Goal: Use online tool/utility: Utilize a website feature to perform a specific function

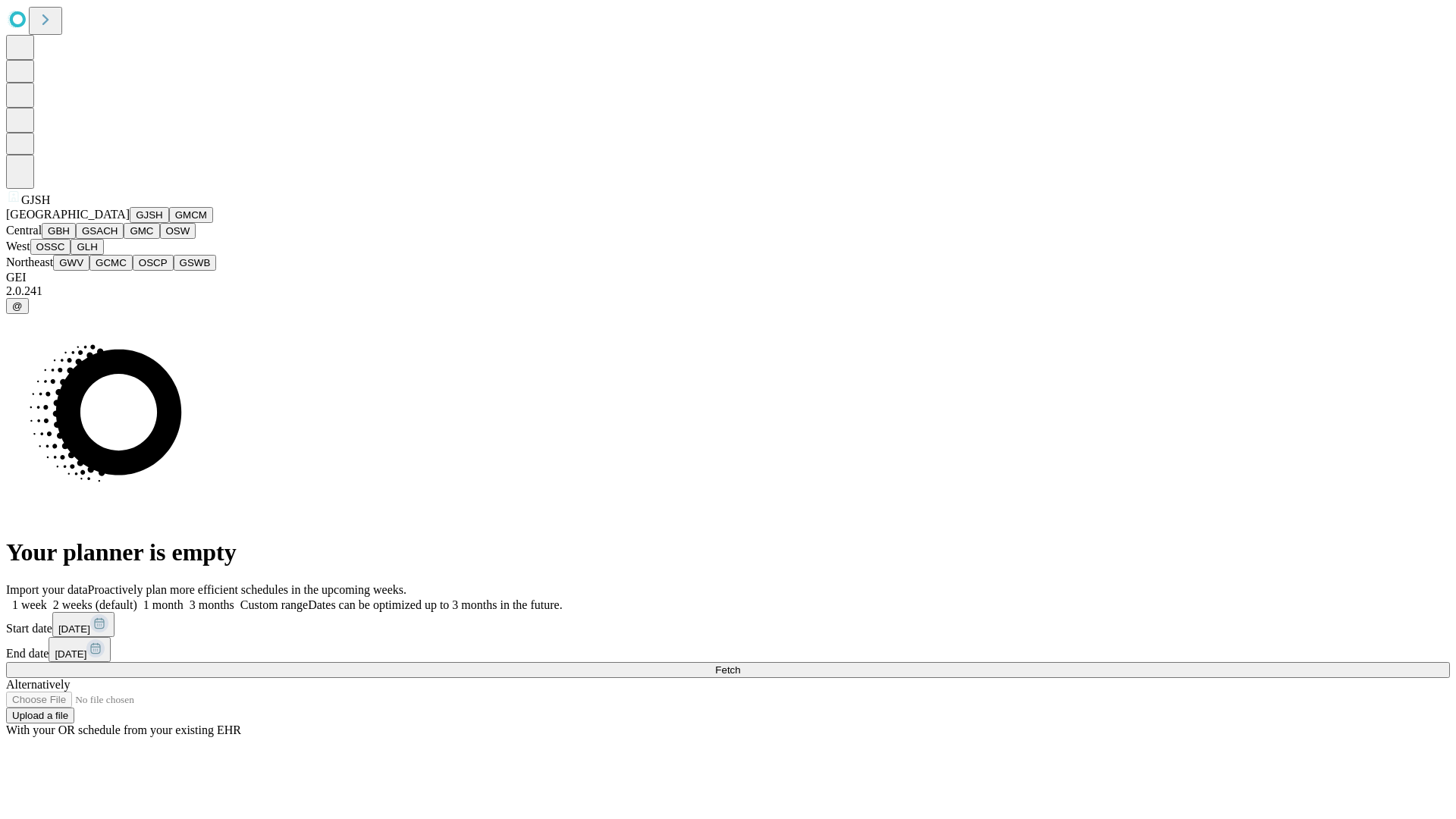
click at [130, 223] on button "GJSH" at bounding box center [149, 214] width 39 height 16
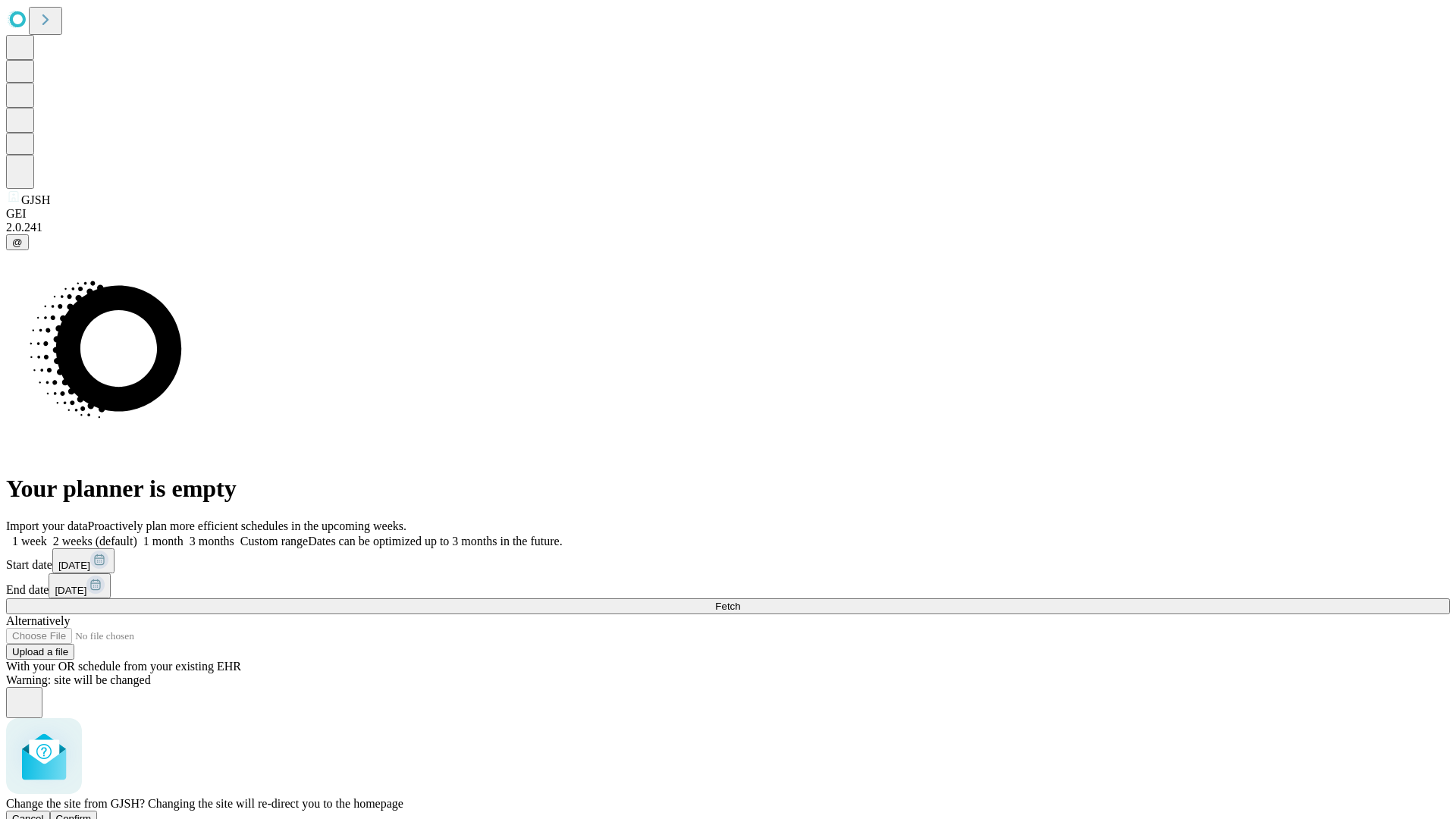
click at [91, 812] on span "Confirm" at bounding box center [73, 818] width 36 height 12
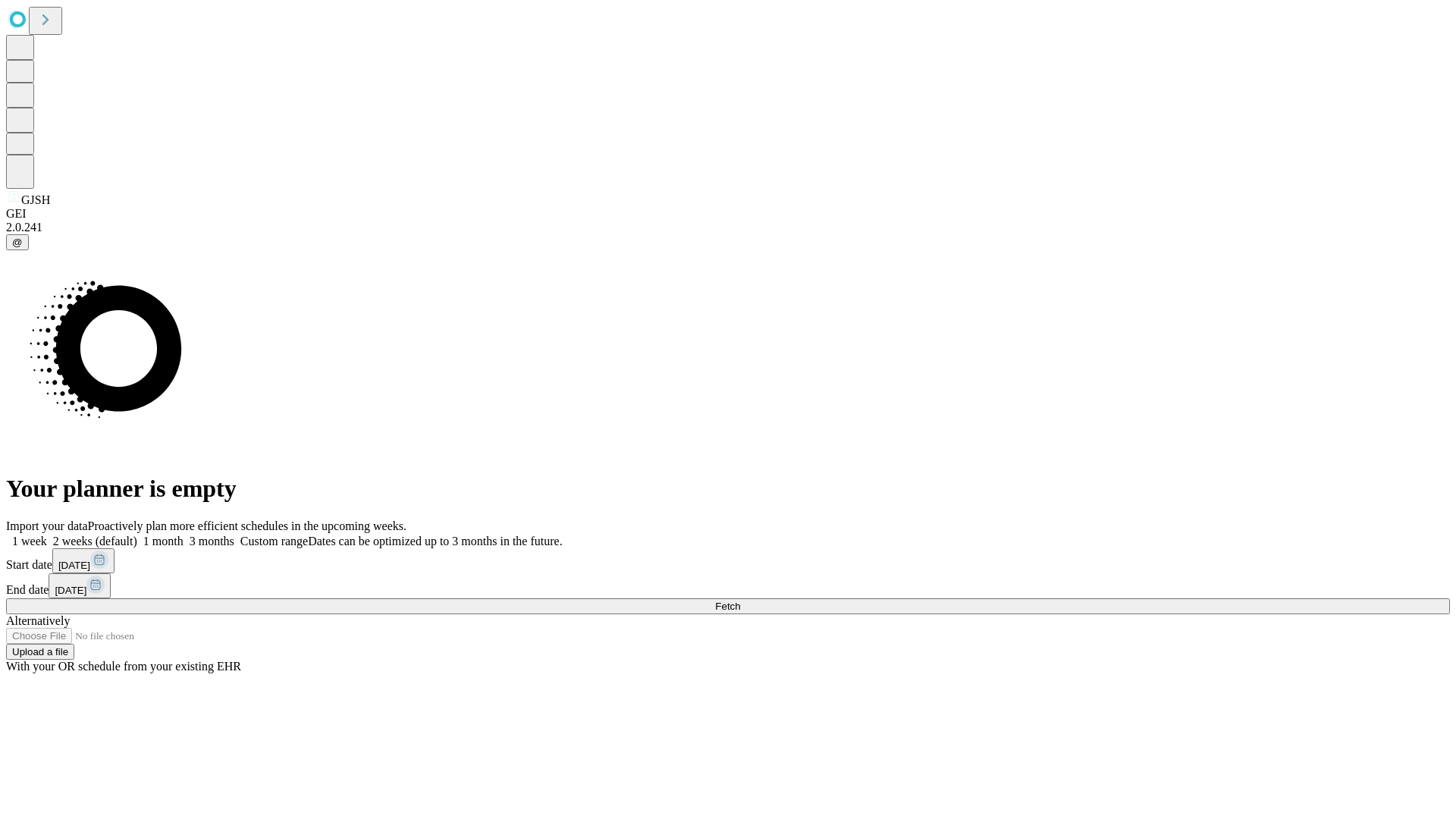
click at [184, 534] on label "1 month" at bounding box center [161, 540] width 46 height 12
click at [741, 601] on span "Fetch" at bounding box center [728, 607] width 25 height 12
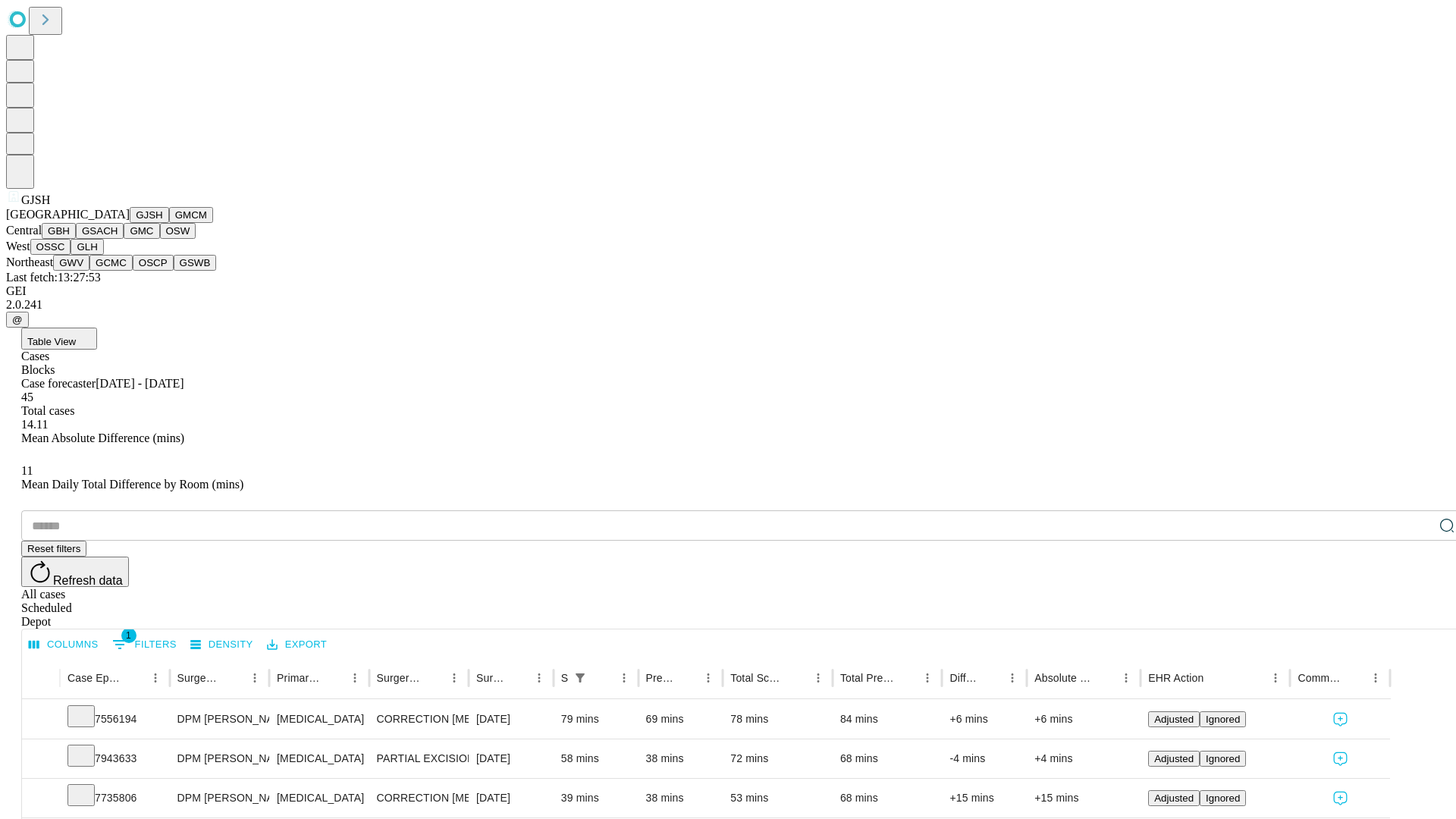
click at [169, 223] on button "GMCM" at bounding box center [191, 214] width 44 height 16
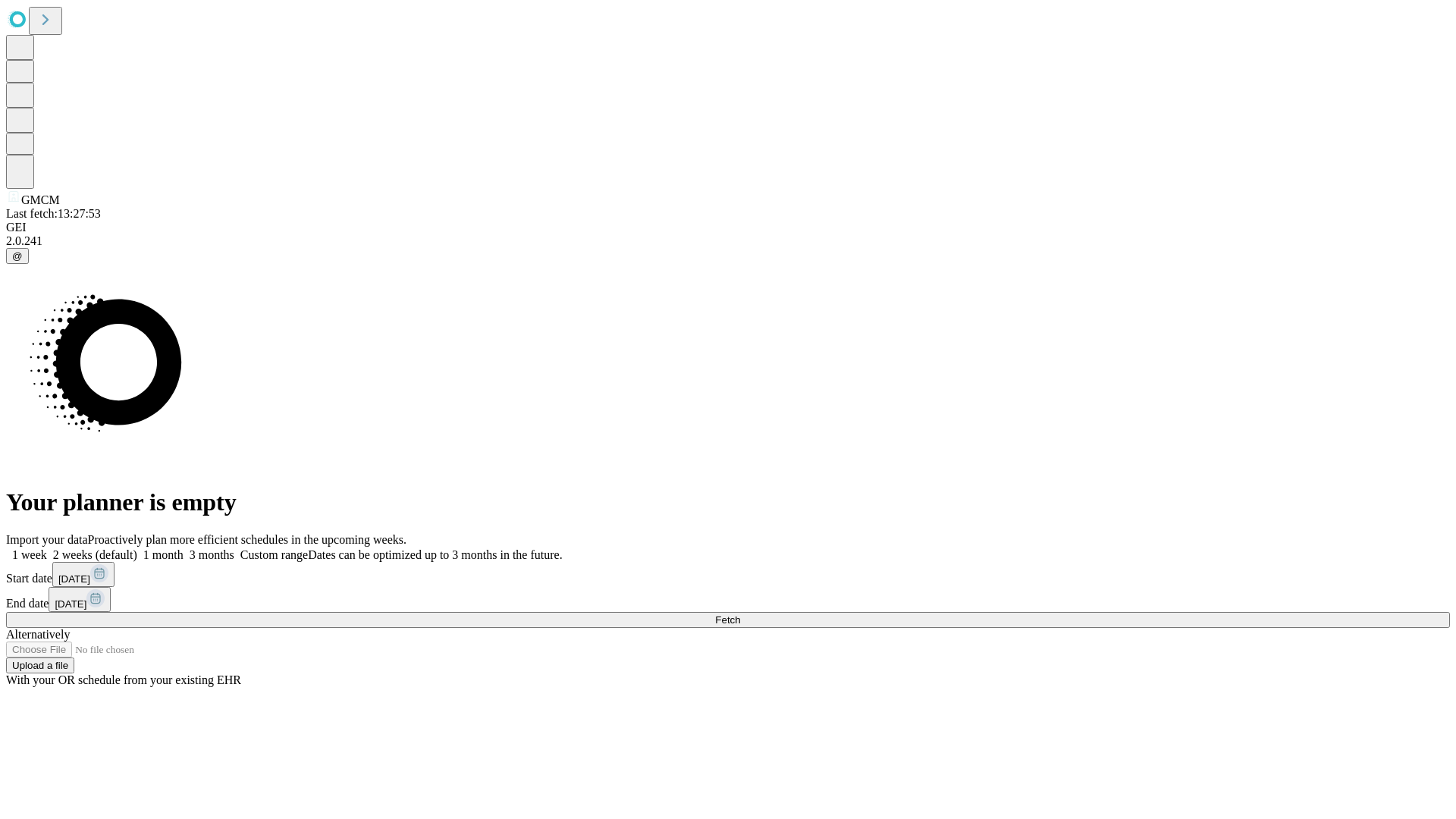
click at [184, 548] on label "1 month" at bounding box center [161, 554] width 46 height 12
click at [741, 614] on span "Fetch" at bounding box center [728, 620] width 25 height 12
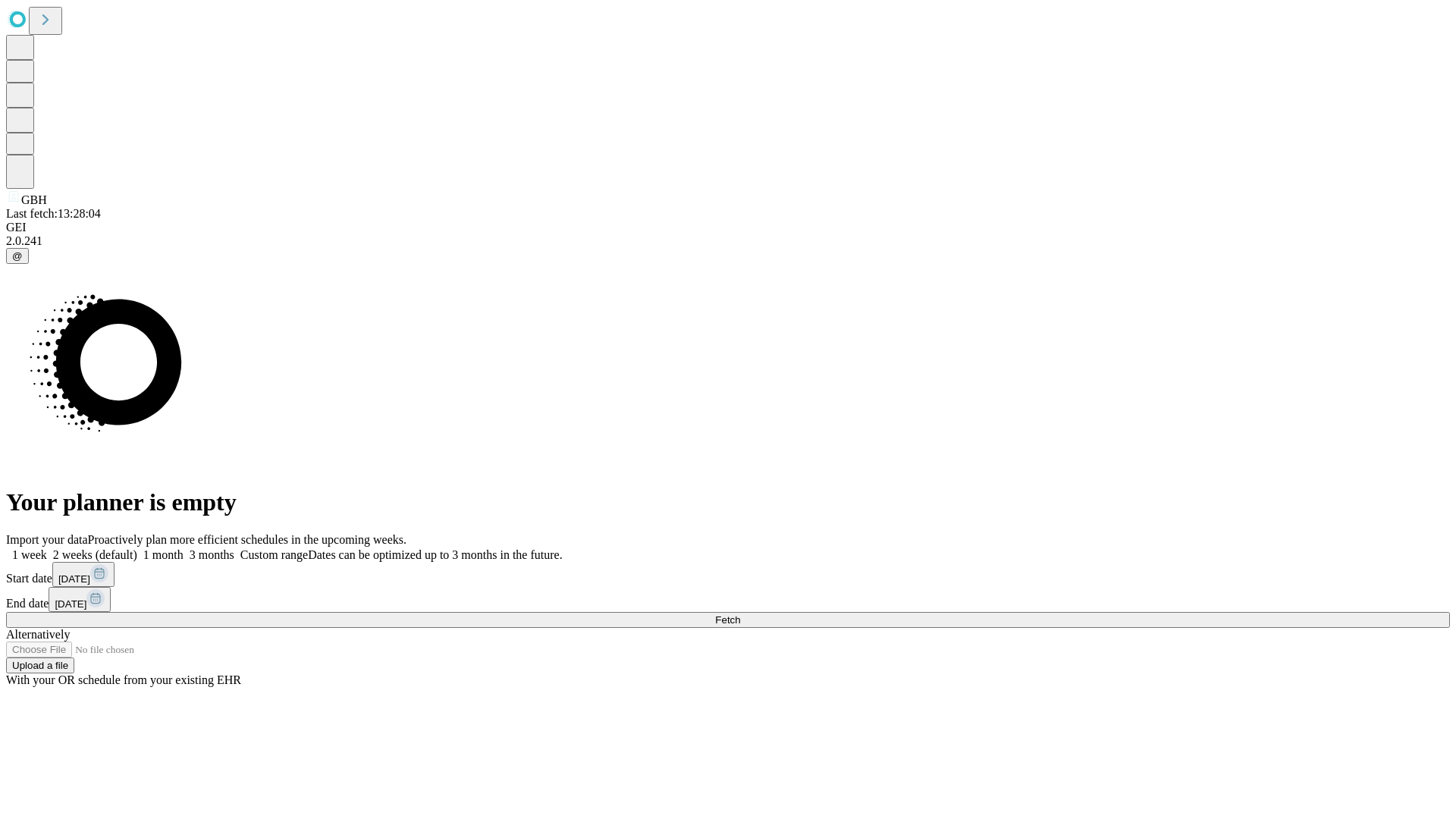
click at [741, 614] on span "Fetch" at bounding box center [728, 620] width 25 height 12
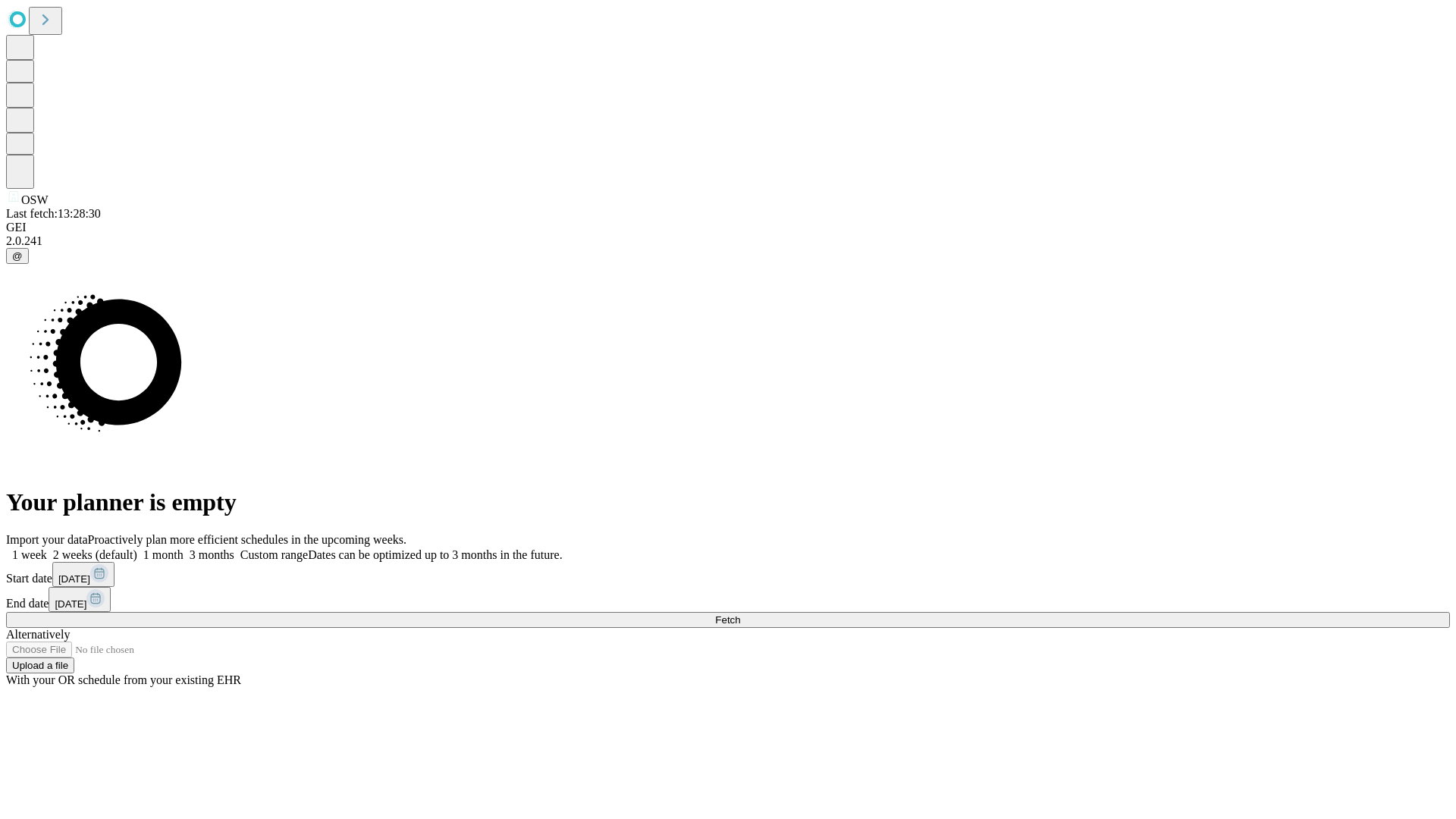
click at [184, 548] on label "1 month" at bounding box center [161, 554] width 46 height 12
click at [741, 614] on span "Fetch" at bounding box center [728, 620] width 25 height 12
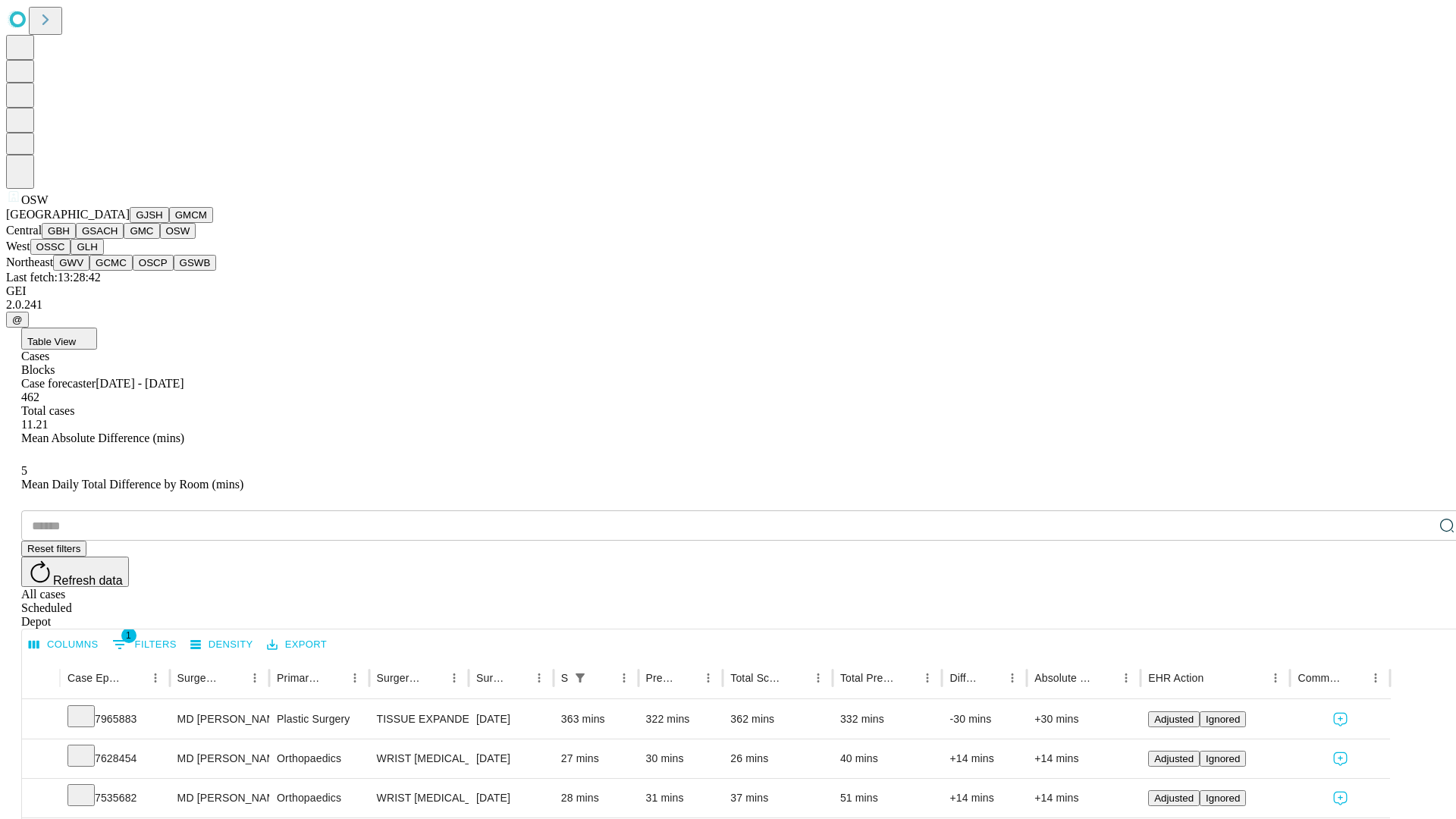
click at [71, 255] on button "OSSC" at bounding box center [51, 246] width 41 height 16
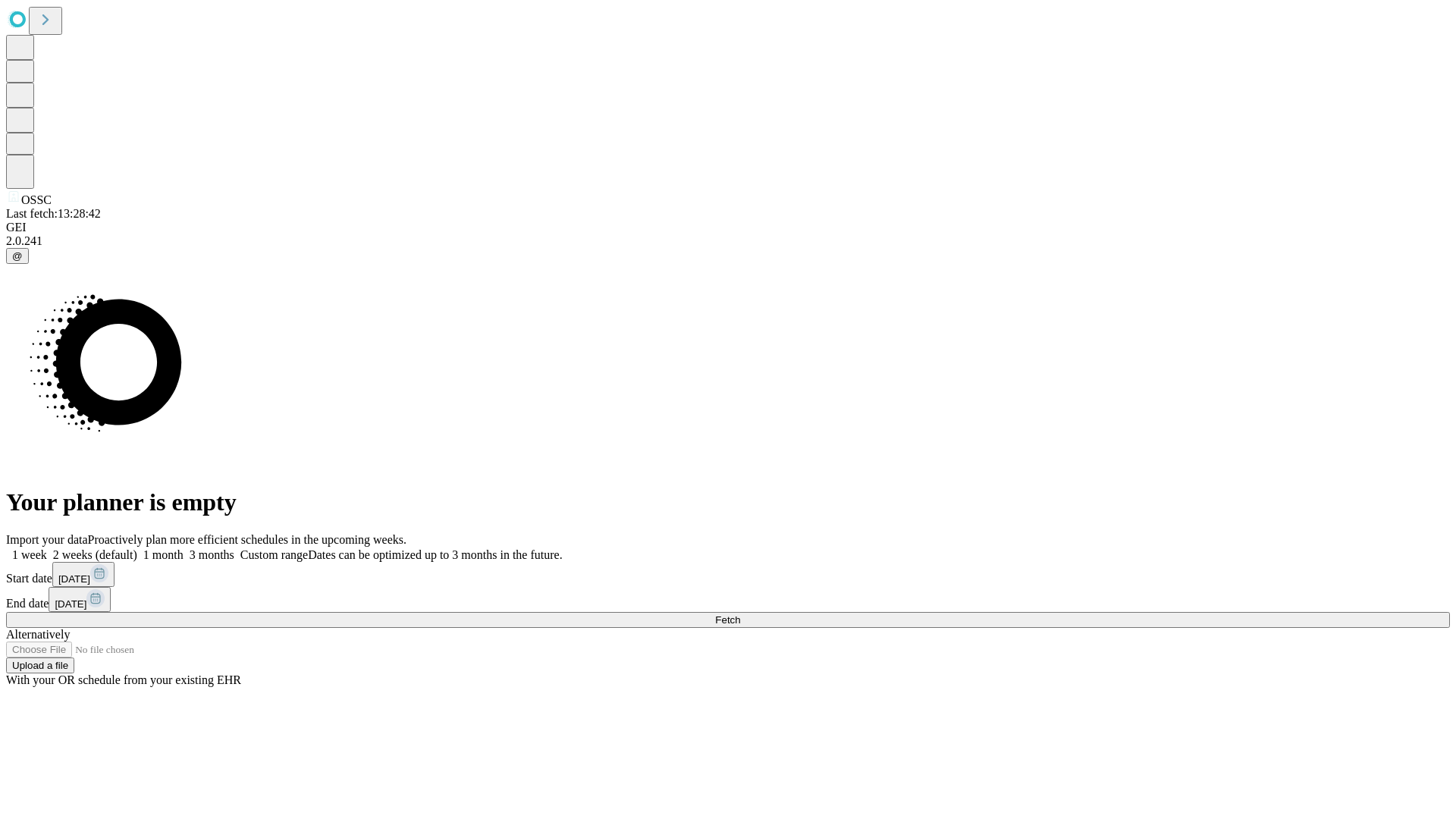
click at [741, 614] on span "Fetch" at bounding box center [728, 620] width 25 height 12
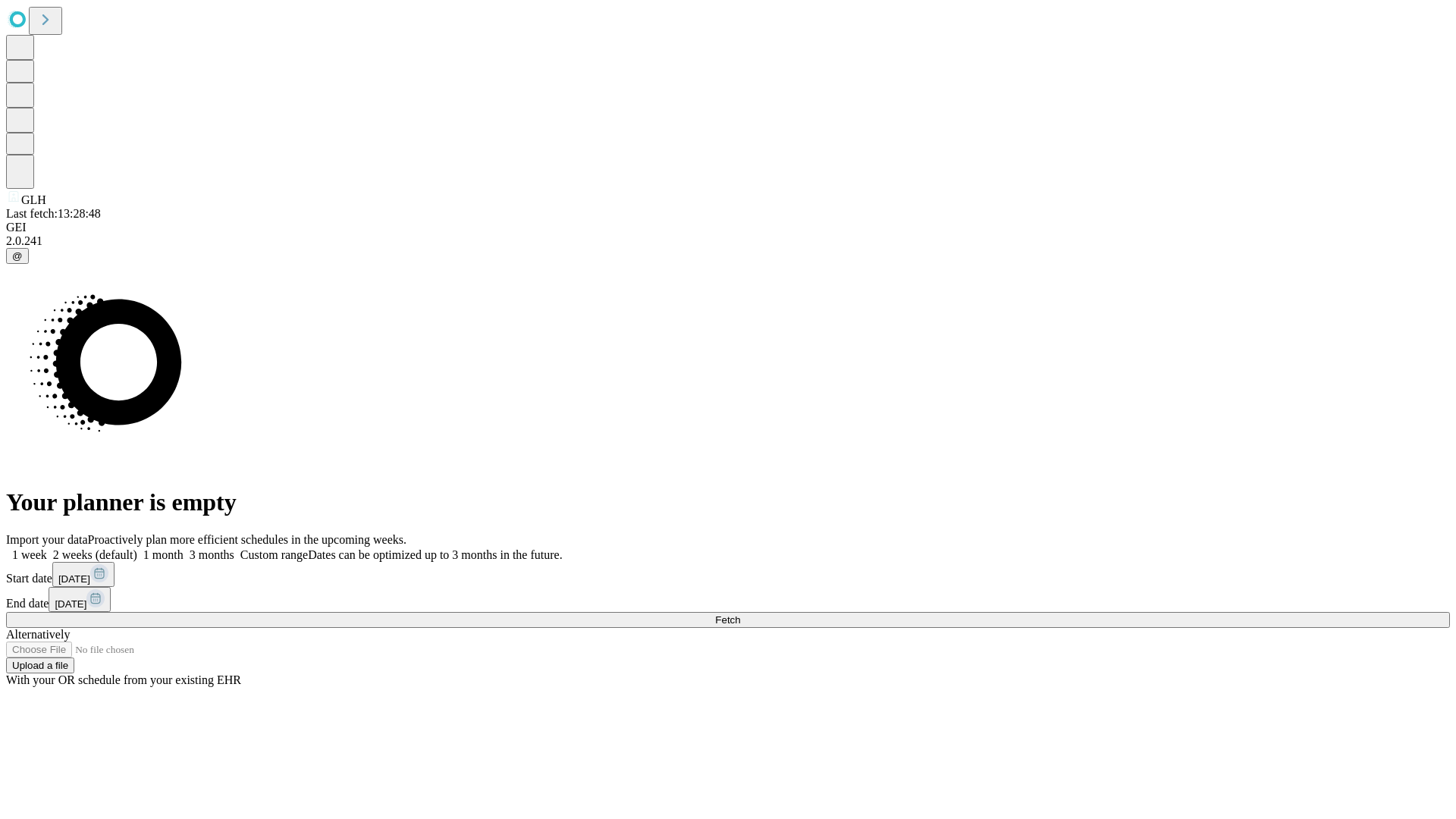
click at [184, 548] on label "1 month" at bounding box center [161, 554] width 46 height 12
click at [741, 614] on span "Fetch" at bounding box center [728, 620] width 25 height 12
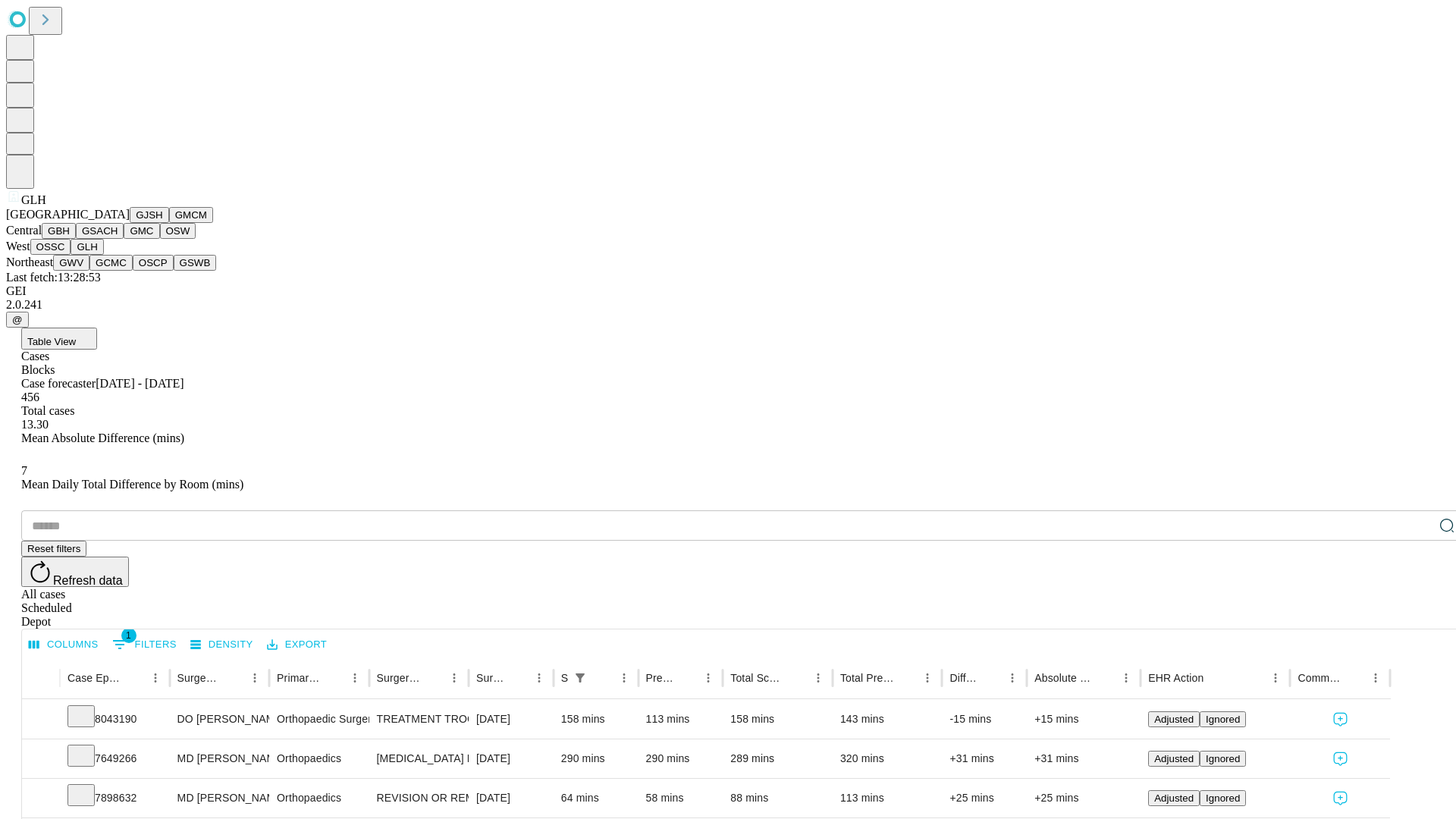
click at [89, 271] on button "GWV" at bounding box center [71, 262] width 37 height 16
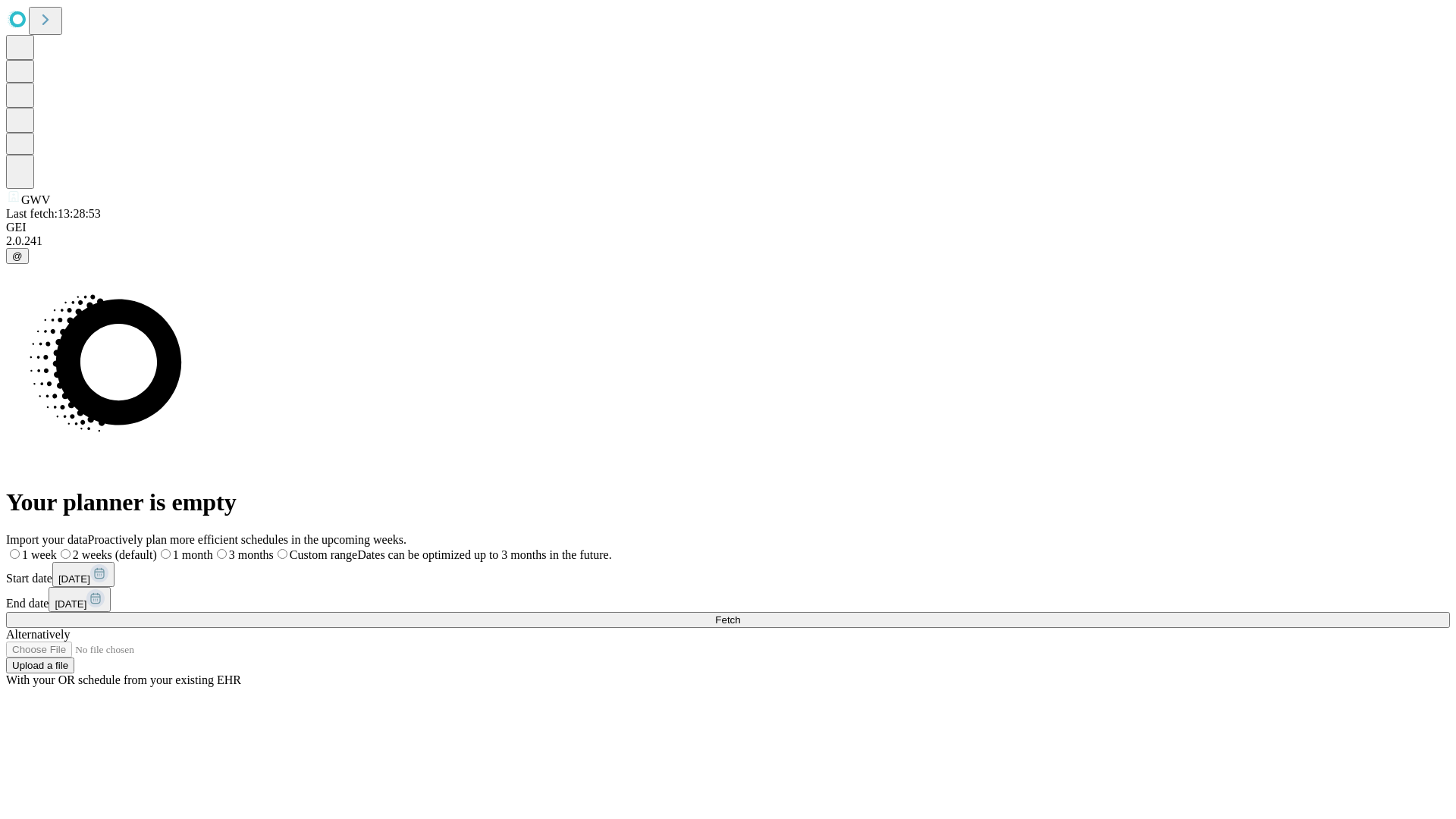
click at [213, 548] on label "1 month" at bounding box center [185, 554] width 56 height 12
click at [741, 614] on span "Fetch" at bounding box center [728, 620] width 25 height 12
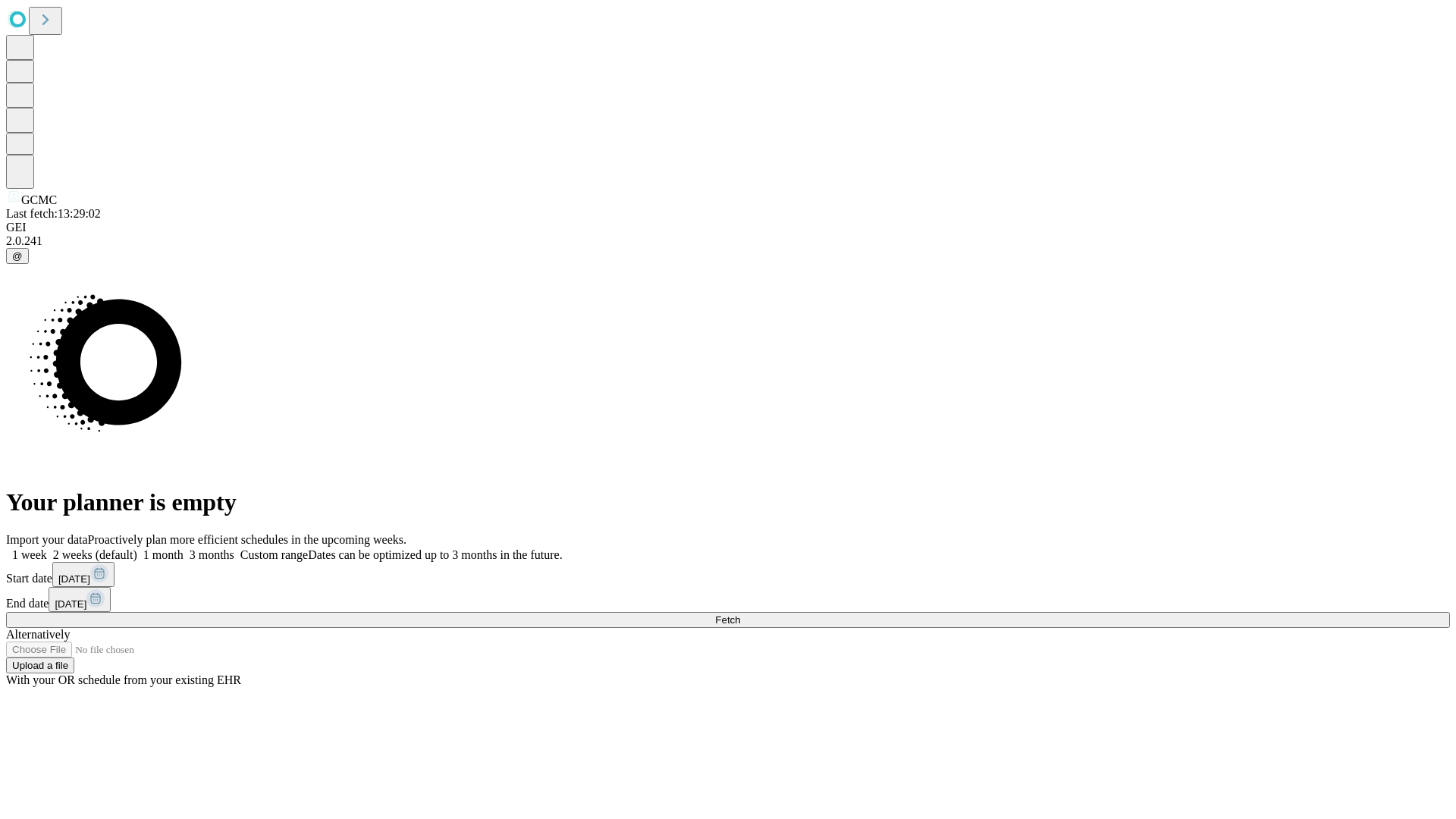
click at [184, 548] on label "1 month" at bounding box center [161, 554] width 46 height 12
click at [741, 614] on span "Fetch" at bounding box center [728, 620] width 25 height 12
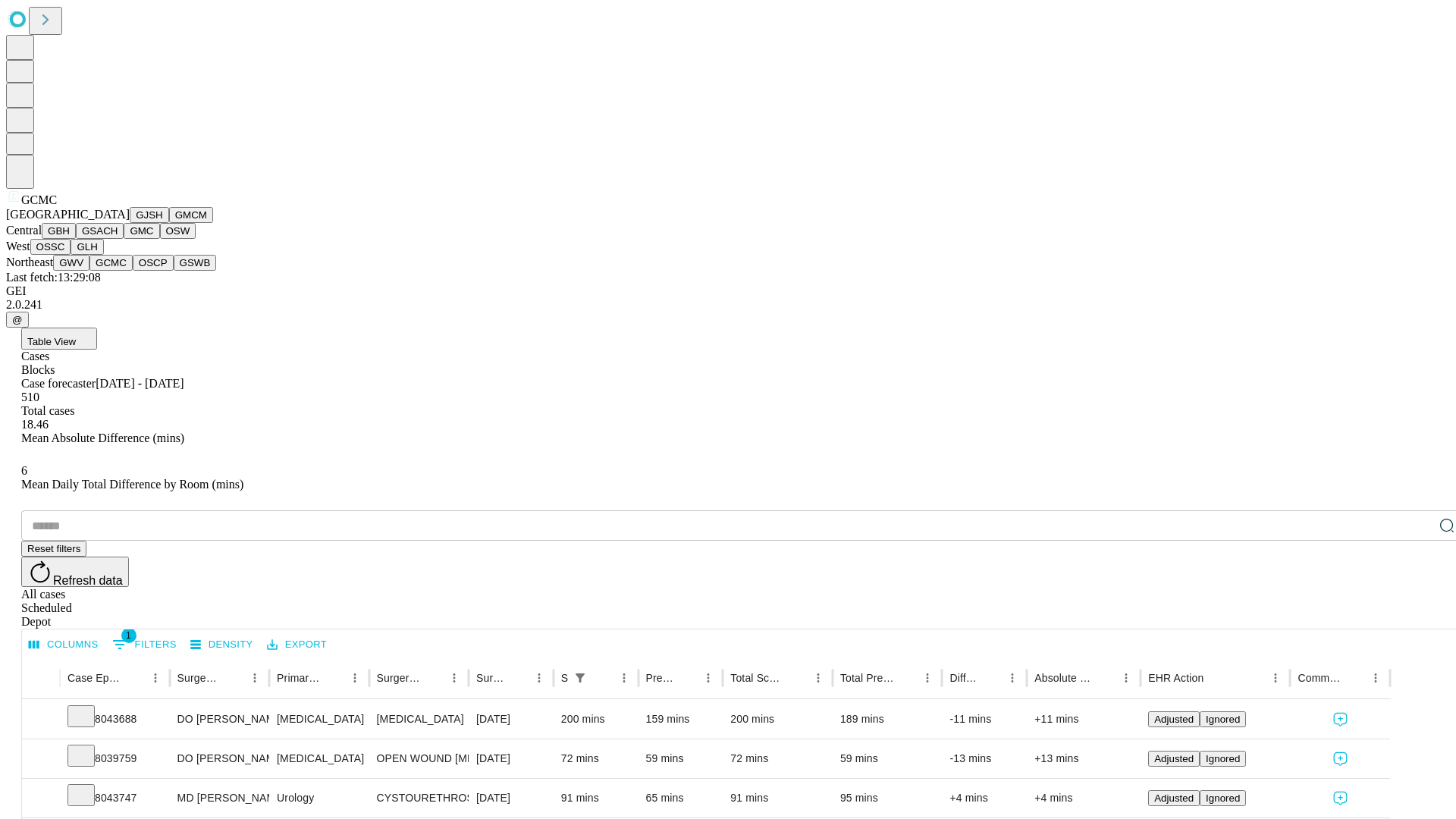
click at [133, 271] on button "OSCP" at bounding box center [153, 262] width 41 height 16
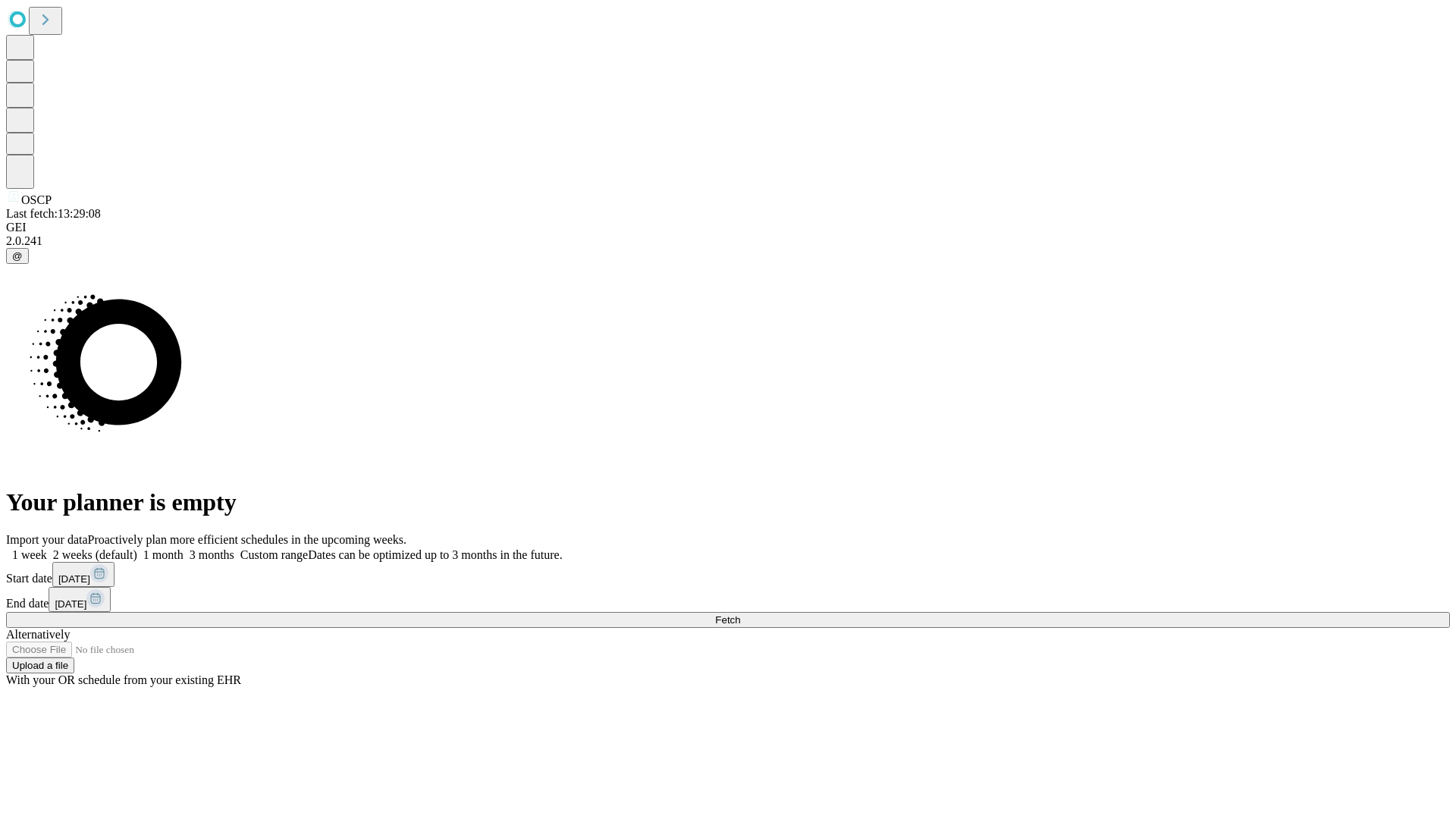
click at [184, 548] on label "1 month" at bounding box center [161, 554] width 46 height 12
click at [741, 614] on span "Fetch" at bounding box center [728, 620] width 25 height 12
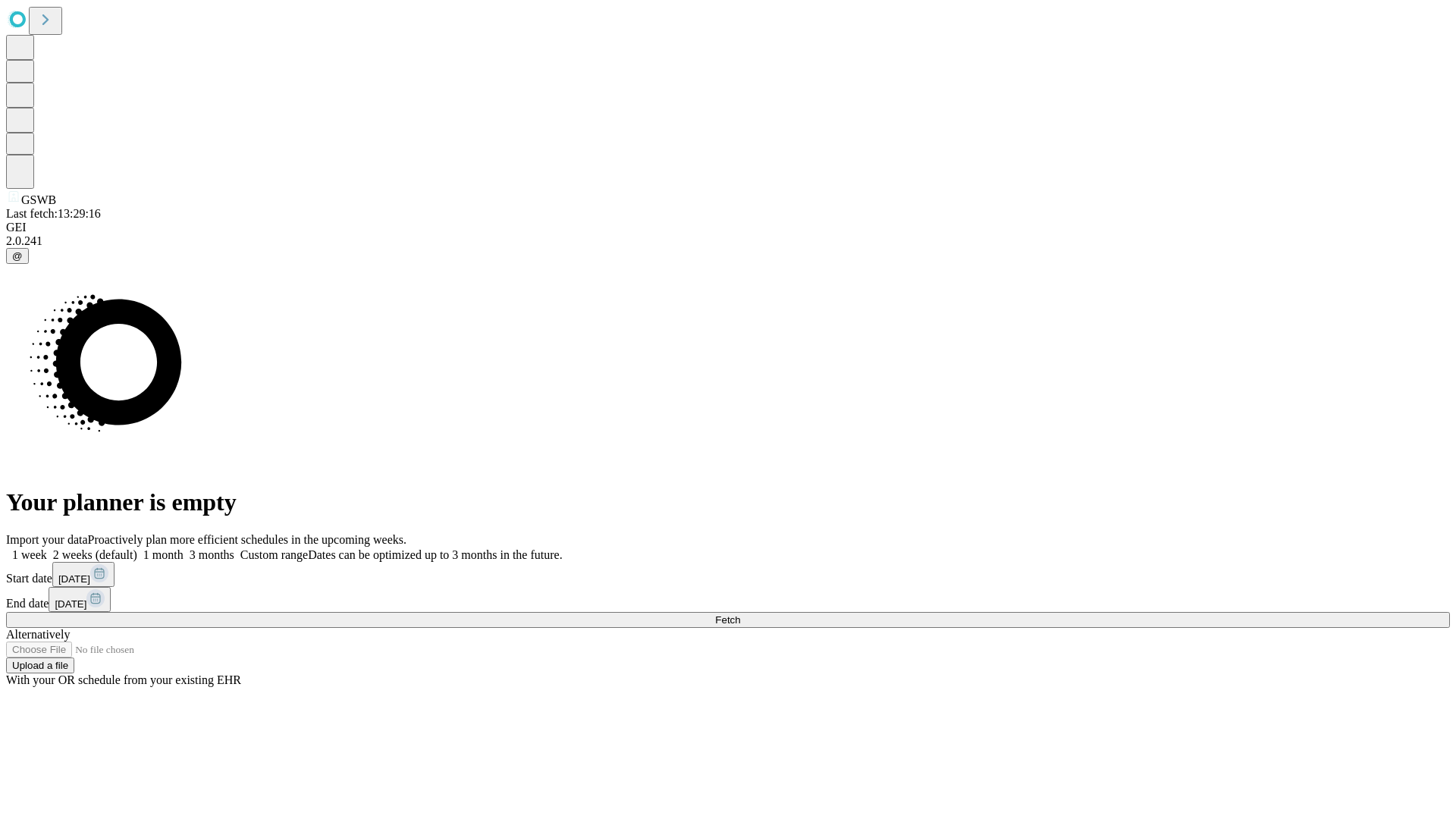
click at [184, 548] on label "1 month" at bounding box center [161, 554] width 46 height 12
click at [741, 614] on span "Fetch" at bounding box center [728, 620] width 25 height 12
